Goal: Information Seeking & Learning: Understand process/instructions

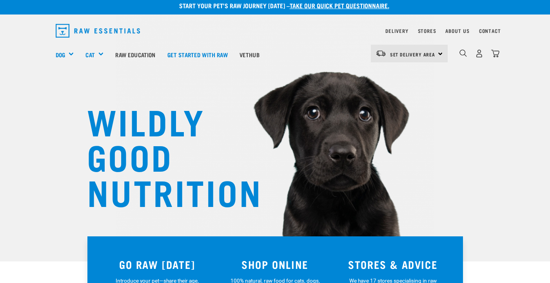
scroll to position [6, 0]
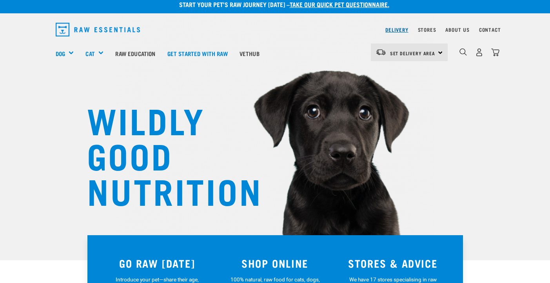
click at [388, 29] on link "Delivery" at bounding box center [397, 29] width 23 height 3
click at [417, 52] on span "Set Delivery Area" at bounding box center [412, 53] width 45 height 3
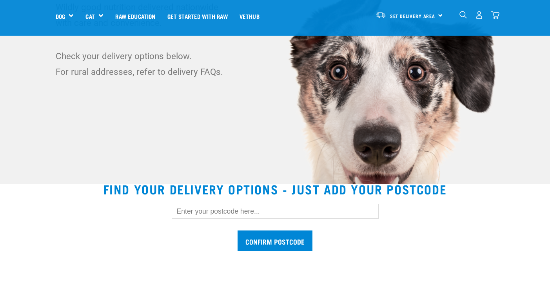
scroll to position [152, 0]
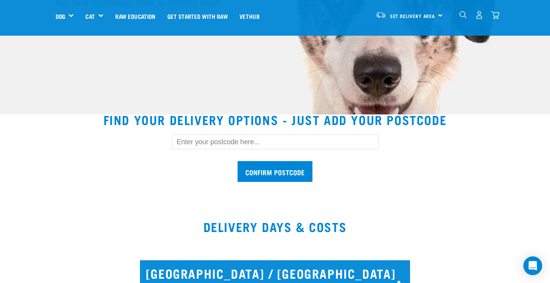
click at [197, 141] on input "text" at bounding box center [275, 142] width 207 height 15
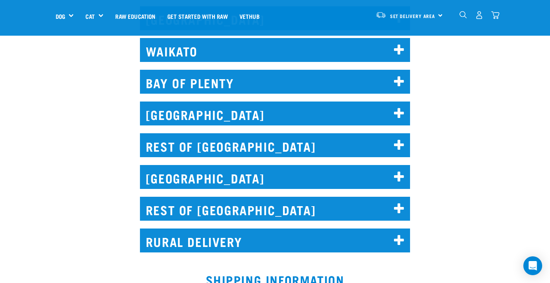
scroll to position [467, 0]
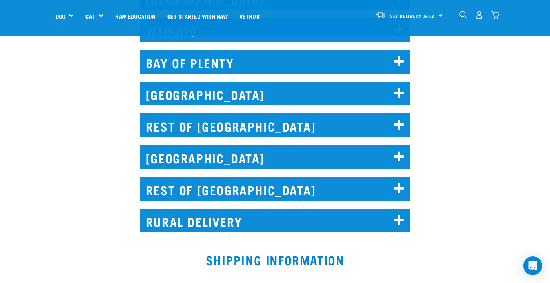
click at [398, 183] on icon at bounding box center [399, 189] width 11 height 13
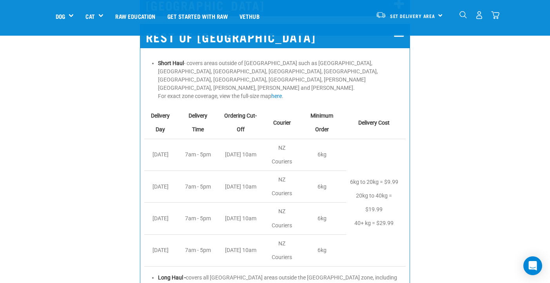
scroll to position [673, 0]
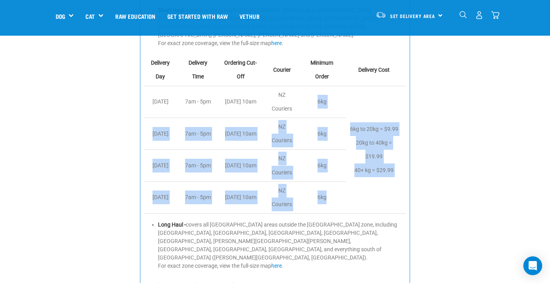
drag, startPoint x: 322, startPoint y: 69, endPoint x: 338, endPoint y: 183, distance: 115.3
click at [338, 183] on tbody "Delivery Day Delivery Time Ordering Cut-Off Courier Minimum Order Delivery Cost…" at bounding box center [275, 134] width 262 height 160
click at [338, 183] on td "6kg" at bounding box center [324, 198] width 44 height 32
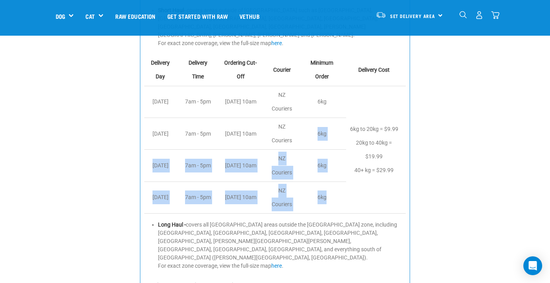
drag, startPoint x: 338, startPoint y: 183, endPoint x: 295, endPoint y: 117, distance: 78.8
click at [295, 117] on tbody "Delivery Day Delivery Time Ordering Cut-Off Courier Minimum Order Delivery Cost…" at bounding box center [275, 134] width 262 height 160
click at [295, 118] on td "NZ Couriers" at bounding box center [284, 134] width 36 height 32
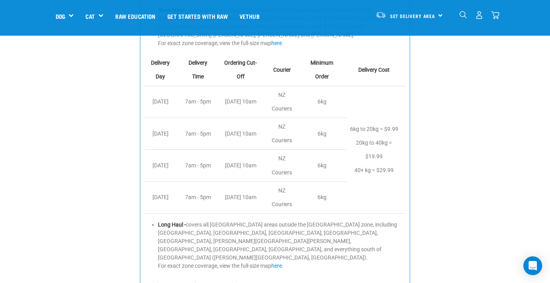
drag, startPoint x: 231, startPoint y: 114, endPoint x: 323, endPoint y: 170, distance: 107.4
click at [323, 170] on tbody "Delivery Day Delivery Time Ordering Cut-Off Courier Minimum Order Delivery Cost…" at bounding box center [275, 134] width 262 height 160
click at [323, 182] on td "6kg" at bounding box center [324, 198] width 44 height 32
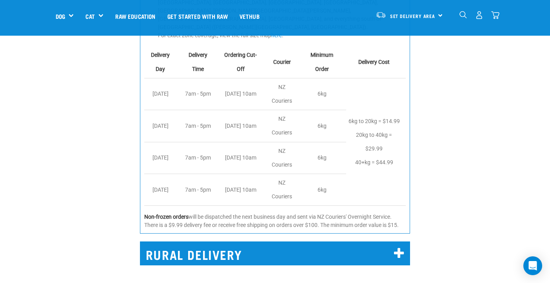
scroll to position [920, 0]
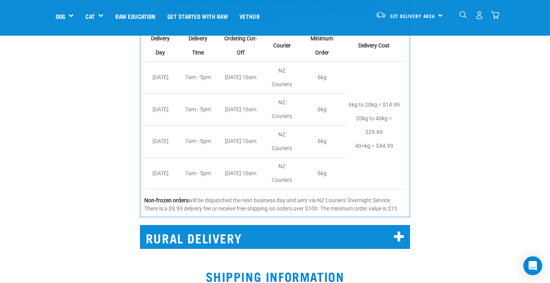
click at [393, 225] on h2 "RURAL DELIVERY" at bounding box center [275, 237] width 271 height 24
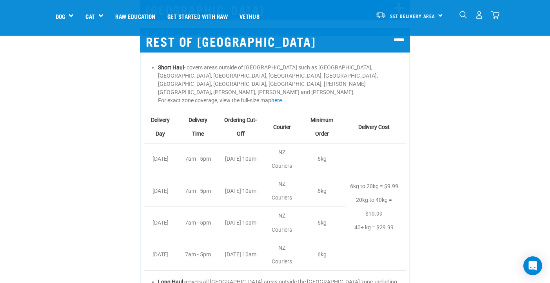
scroll to position [614, 0]
